Goal: Task Accomplishment & Management: Manage account settings

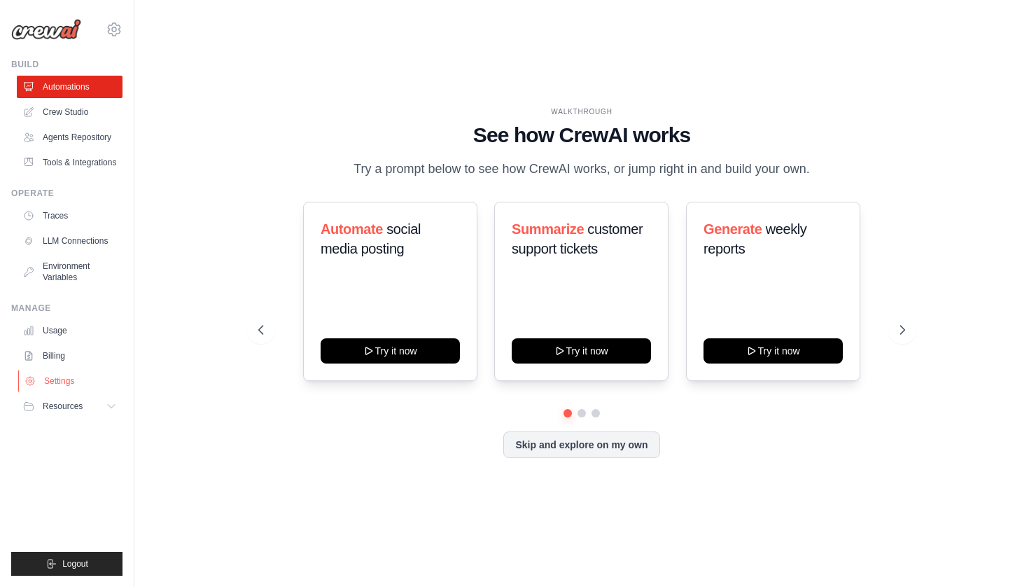
click at [64, 375] on link "Settings" at bounding box center [71, 381] width 106 height 22
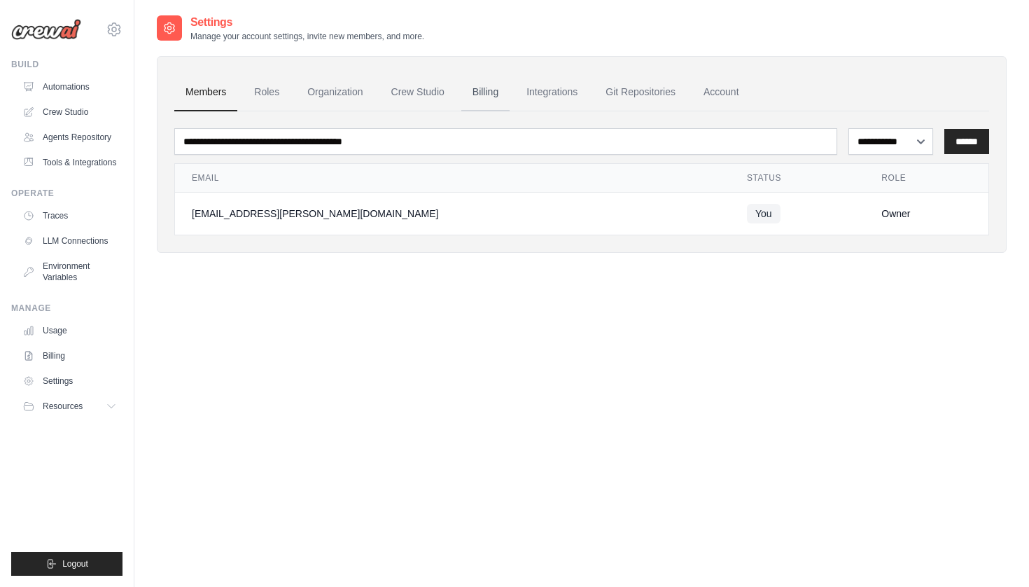
click at [491, 95] on link "Billing" at bounding box center [485, 93] width 48 height 38
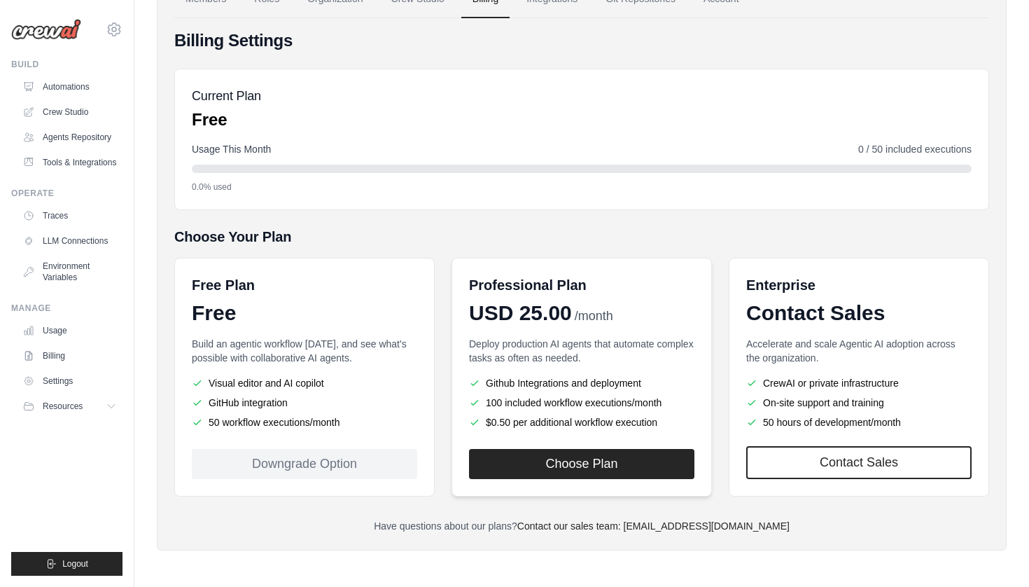
scroll to position [93, 0]
click at [565, 463] on button "Choose Plan" at bounding box center [581, 463] width 225 height 30
